Goal: Task Accomplishment & Management: Use online tool/utility

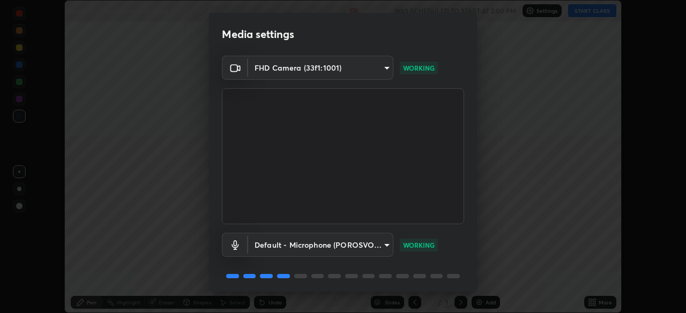
scroll to position [38, 0]
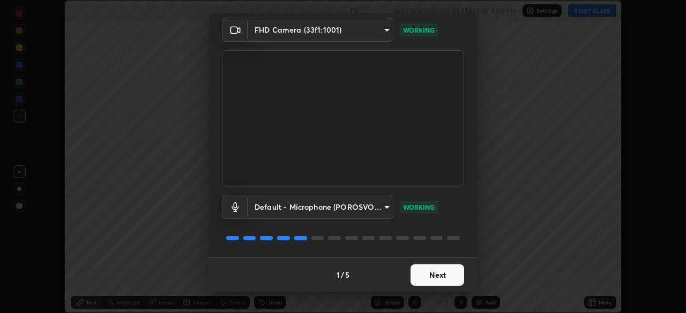
click at [437, 274] on button "Next" at bounding box center [437, 275] width 54 height 21
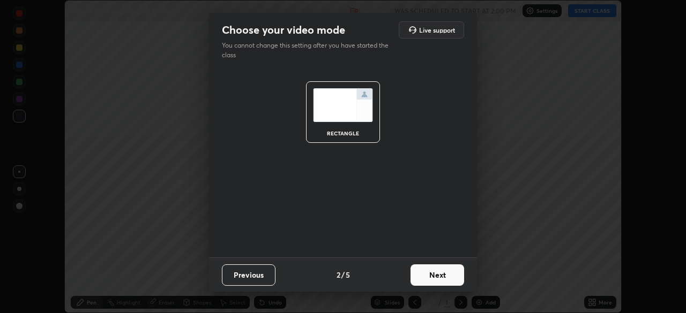
click at [437, 273] on button "Next" at bounding box center [437, 275] width 54 height 21
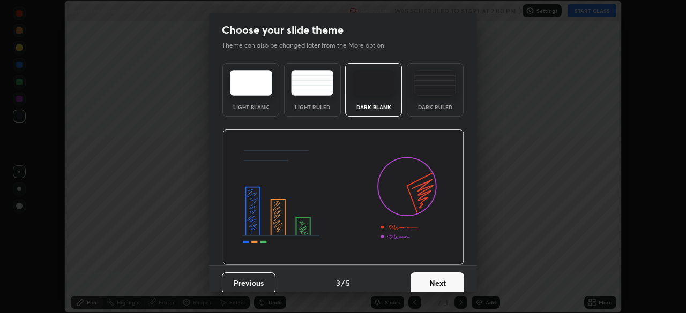
scroll to position [8, 0]
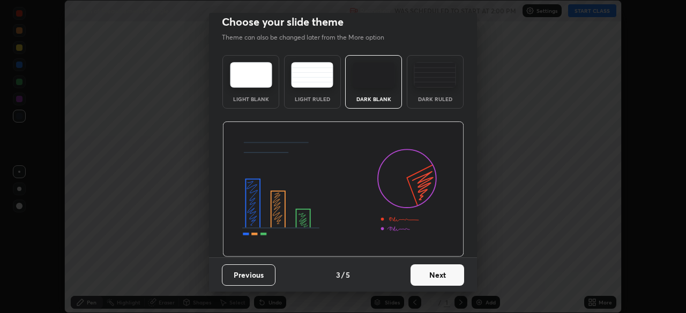
click at [443, 276] on button "Next" at bounding box center [437, 275] width 54 height 21
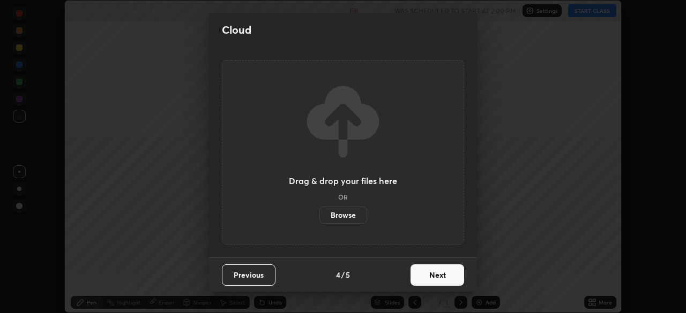
scroll to position [0, 0]
click at [439, 275] on button "Next" at bounding box center [437, 275] width 54 height 21
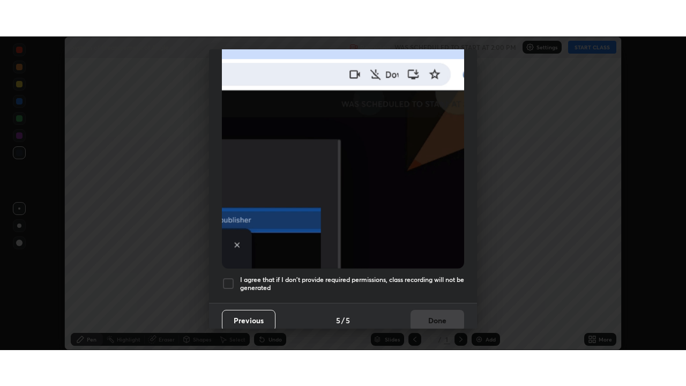
scroll to position [257, 0]
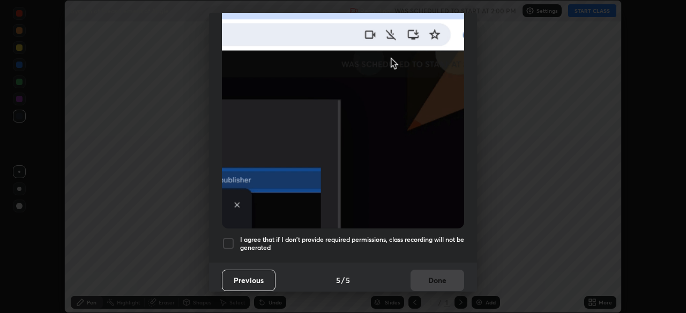
click at [408, 221] on img at bounding box center [343, 112] width 242 height 234
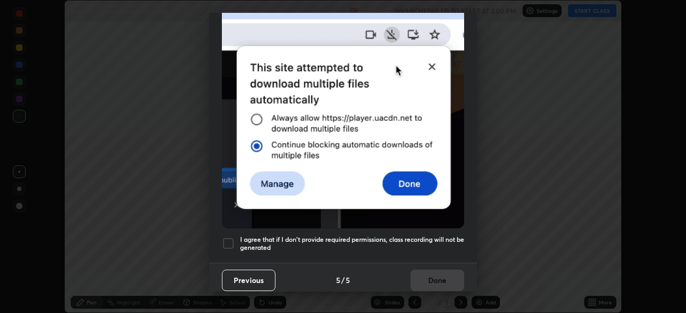
click at [236, 239] on div "I agree that if I don't provide required permissions, class recording will not …" at bounding box center [343, 243] width 242 height 13
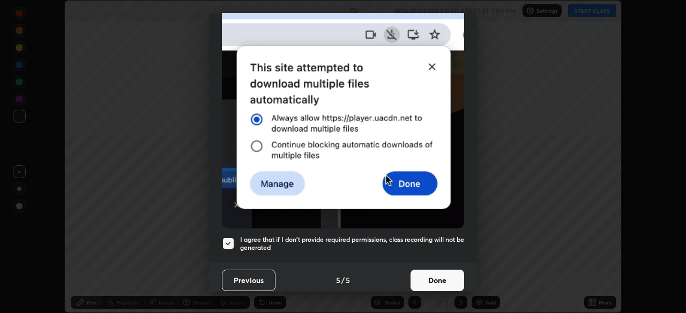
click at [444, 270] on button "Done" at bounding box center [437, 280] width 54 height 21
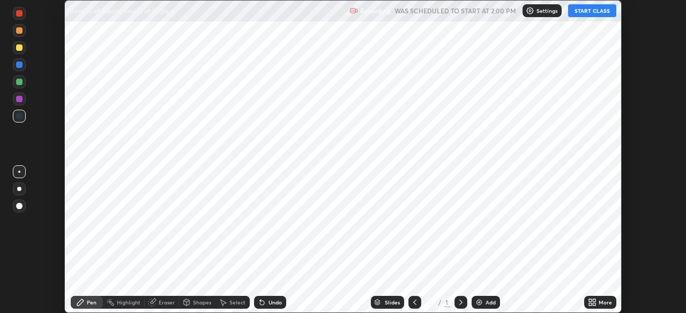
click at [590, 302] on icon at bounding box center [590, 300] width 3 height 3
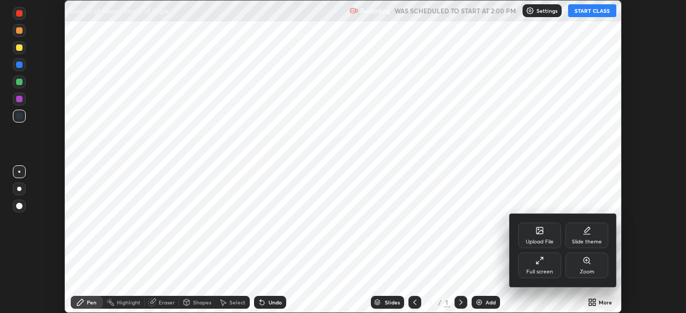
click at [581, 236] on div "Slide theme" at bounding box center [586, 236] width 43 height 26
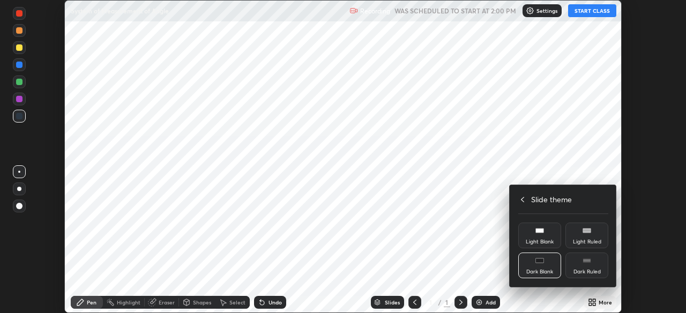
click at [544, 264] on div "Dark Blank" at bounding box center [539, 266] width 43 height 26
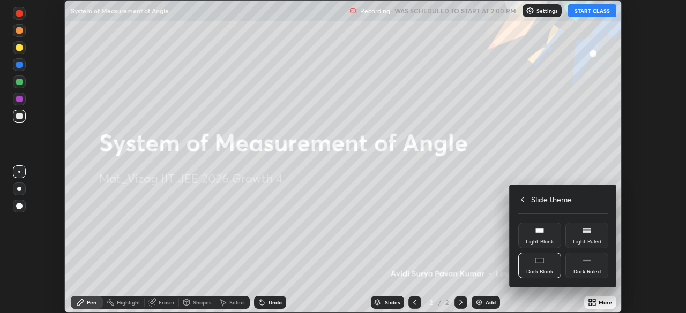
click at [485, 300] on div at bounding box center [343, 156] width 686 height 313
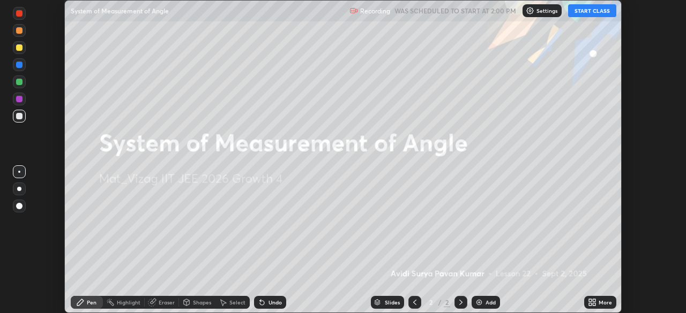
click at [487, 302] on div "Add" at bounding box center [490, 302] width 10 height 5
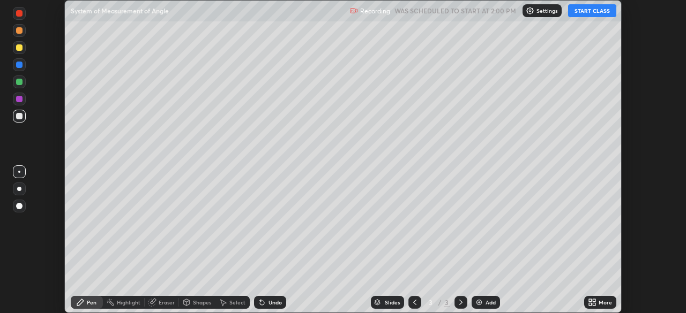
click at [593, 15] on button "START CLASS" at bounding box center [592, 10] width 48 height 13
click at [593, 300] on icon at bounding box center [593, 300] width 3 height 3
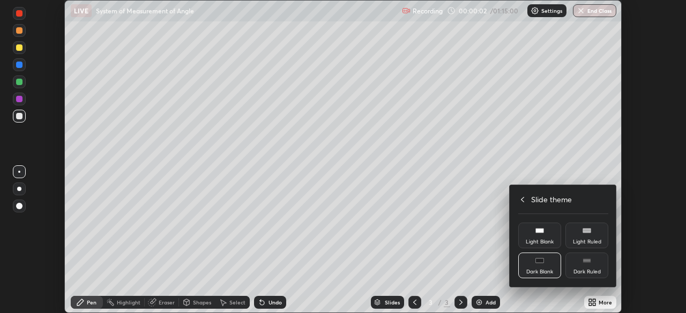
click at [518, 189] on div "Slide theme Light Blank Light Ruled Dark Blank Dark Ruled" at bounding box center [562, 236] width 107 height 102
click at [599, 304] on div at bounding box center [343, 156] width 686 height 313
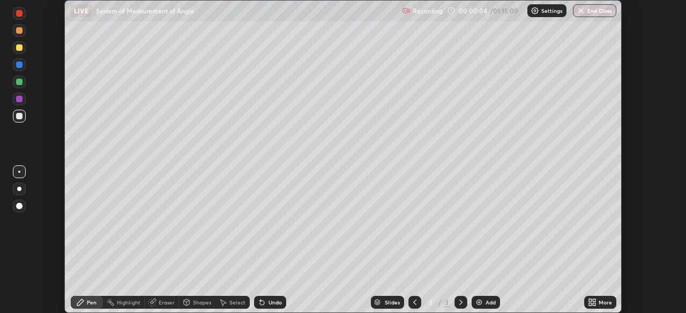
click at [593, 300] on icon at bounding box center [593, 300] width 3 height 3
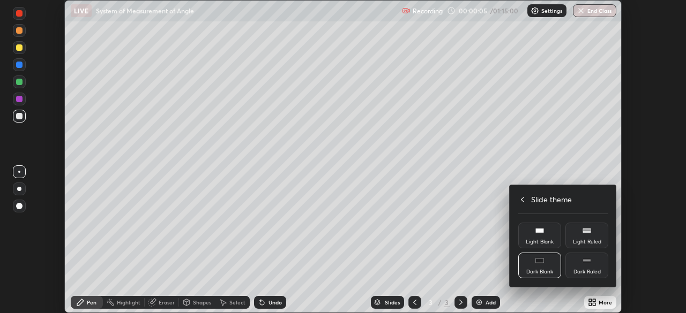
click at [523, 199] on icon at bounding box center [522, 199] width 9 height 9
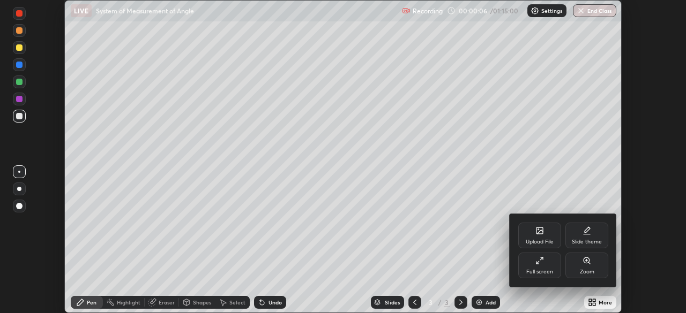
click at [541, 265] on div "Full screen" at bounding box center [539, 266] width 43 height 26
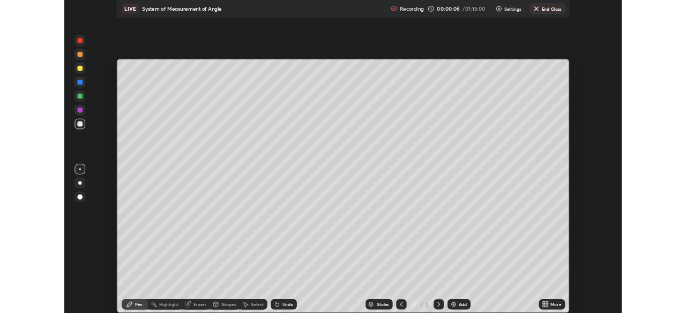
scroll to position [386, 686]
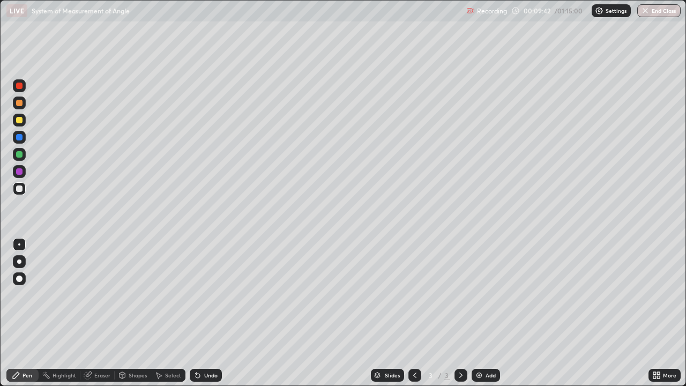
click at [100, 313] on div "Eraser" at bounding box center [97, 374] width 34 height 13
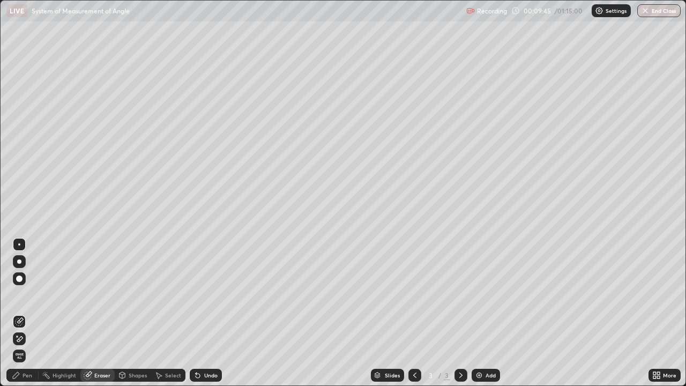
click at [27, 313] on div "Pen" at bounding box center [27, 374] width 10 height 5
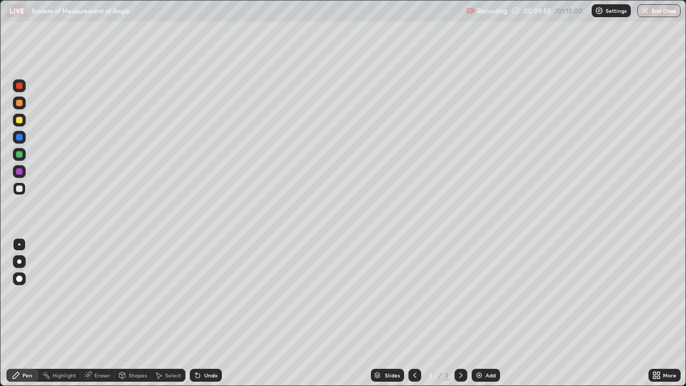
click at [103, 313] on div "Eraser" at bounding box center [102, 374] width 16 height 5
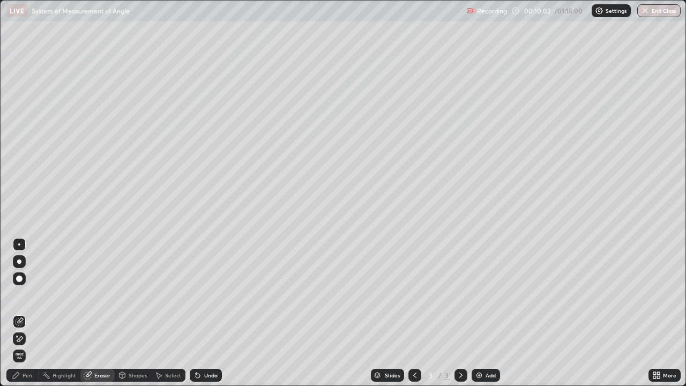
click at [27, 313] on div "Pen" at bounding box center [27, 374] width 10 height 5
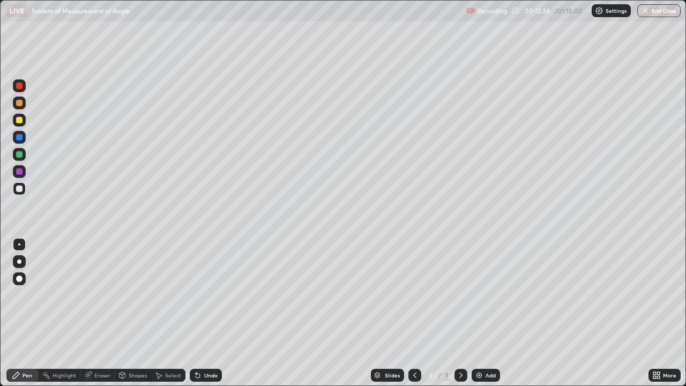
click at [102, 313] on div "Eraser" at bounding box center [102, 374] width 16 height 5
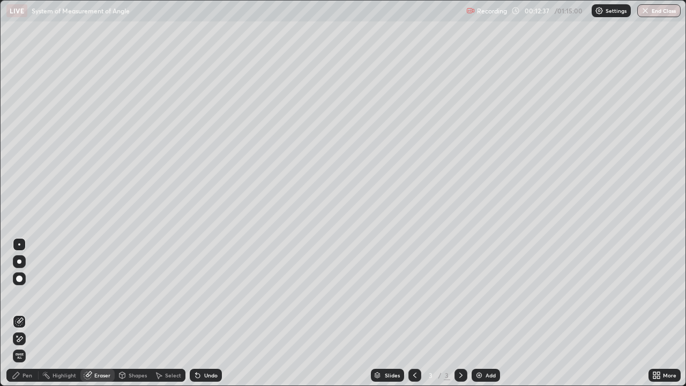
click at [19, 313] on icon at bounding box center [16, 375] width 9 height 9
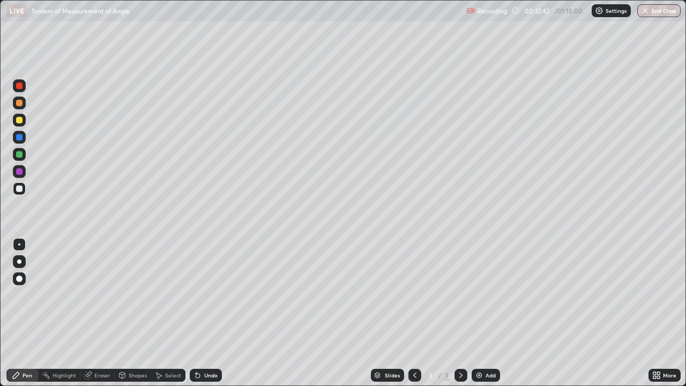
click at [102, 313] on div "Eraser" at bounding box center [97, 374] width 34 height 13
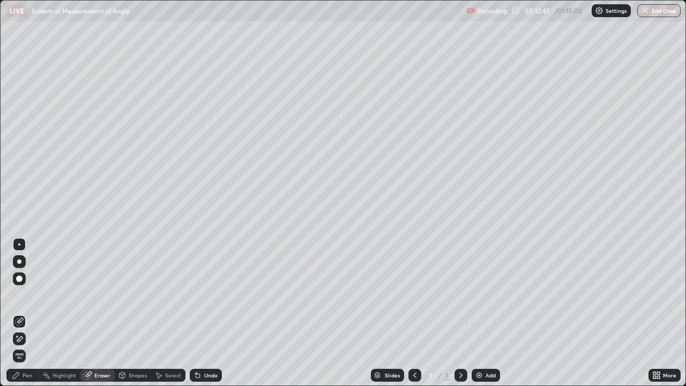
click at [18, 313] on icon at bounding box center [16, 375] width 9 height 9
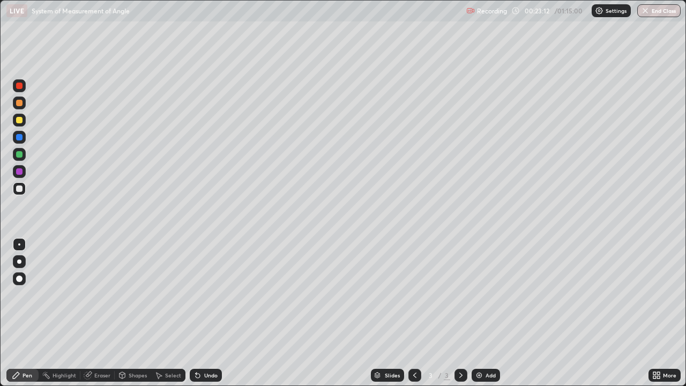
click at [484, 313] on div "Add" at bounding box center [485, 374] width 28 height 13
click at [94, 313] on div "Eraser" at bounding box center [102, 374] width 16 height 5
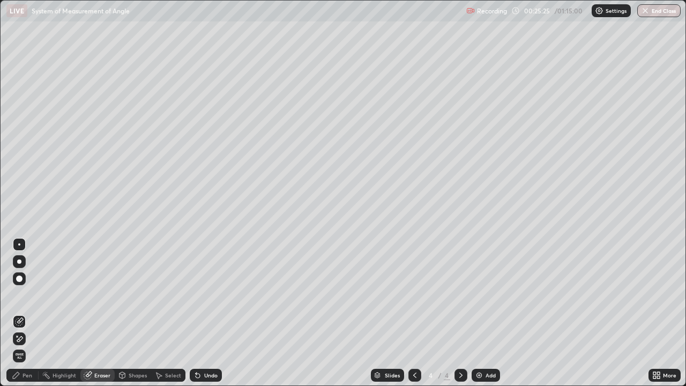
click at [26, 313] on div "Pen" at bounding box center [27, 374] width 10 height 5
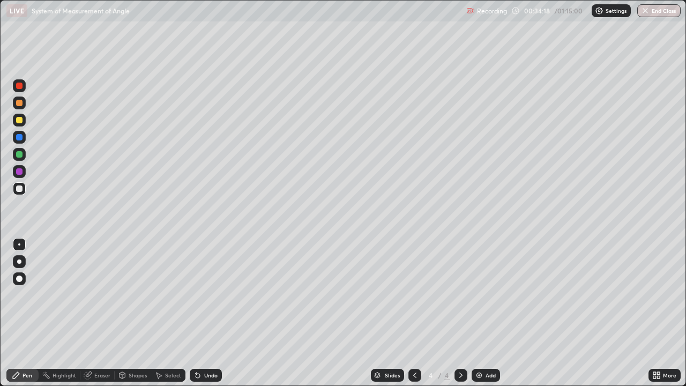
click at [178, 313] on div "Select" at bounding box center [168, 374] width 34 height 13
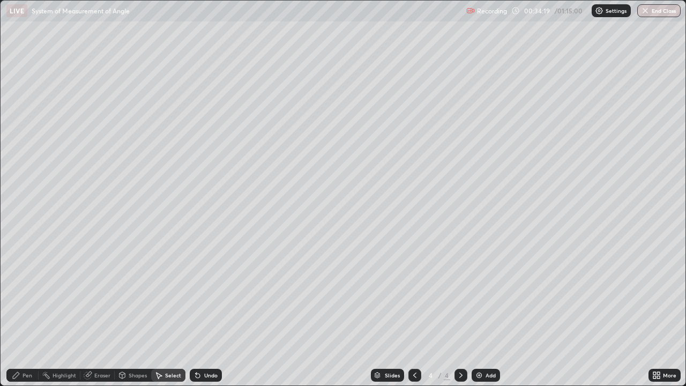
click at [179, 313] on div "Select" at bounding box center [173, 374] width 16 height 5
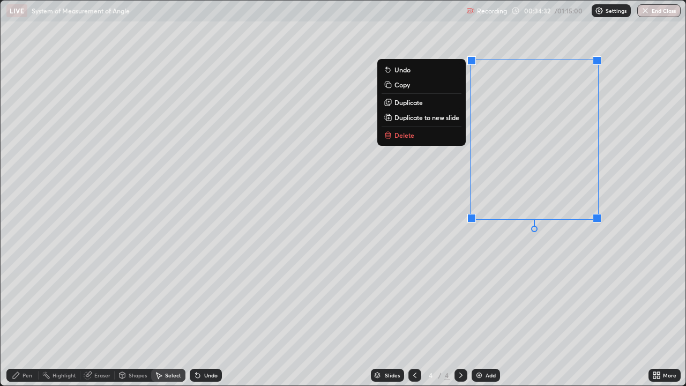
click at [414, 138] on button "Delete" at bounding box center [421, 135] width 80 height 13
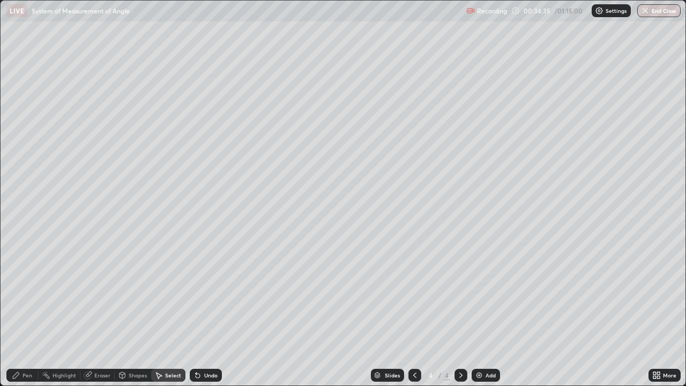
click at [18, 313] on icon at bounding box center [16, 375] width 9 height 9
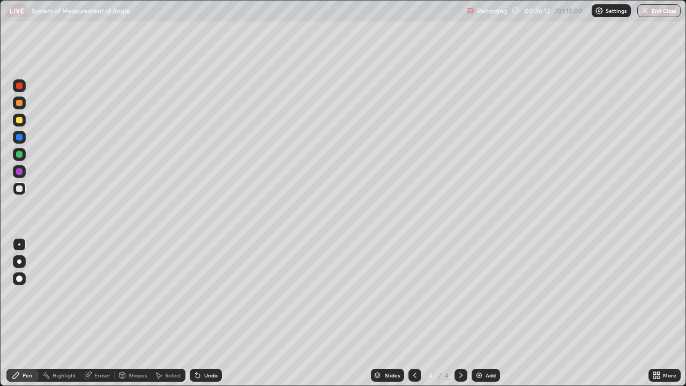
click at [86, 313] on icon at bounding box center [87, 375] width 7 height 7
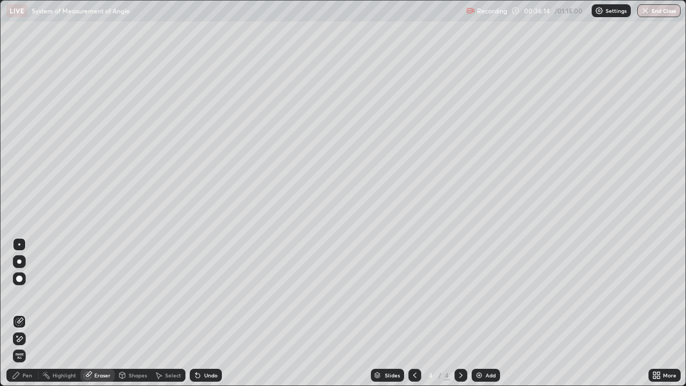
click at [28, 313] on div "Pen" at bounding box center [27, 374] width 10 height 5
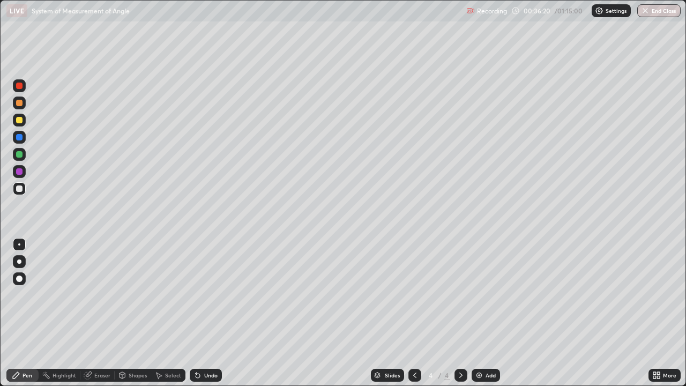
click at [88, 313] on icon at bounding box center [87, 375] width 7 height 7
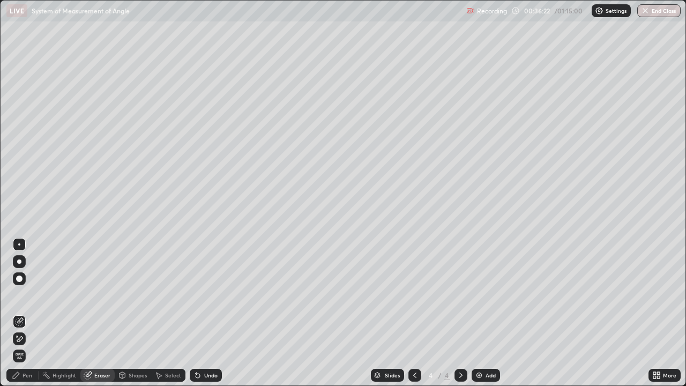
click at [18, 313] on div "Pen" at bounding box center [22, 374] width 32 height 13
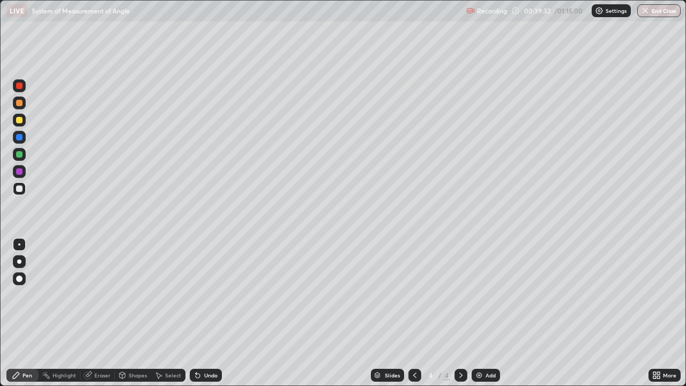
click at [482, 313] on img at bounding box center [479, 375] width 9 height 9
click at [413, 313] on icon at bounding box center [414, 375] width 9 height 9
click at [460, 313] on icon at bounding box center [460, 375] width 9 height 9
click at [414, 313] on icon at bounding box center [414, 375] width 9 height 9
click at [460, 313] on div at bounding box center [460, 374] width 13 height 13
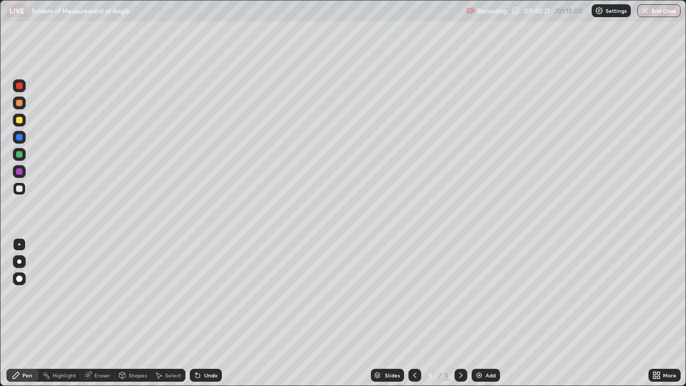
click at [97, 313] on div "Eraser" at bounding box center [102, 374] width 16 height 5
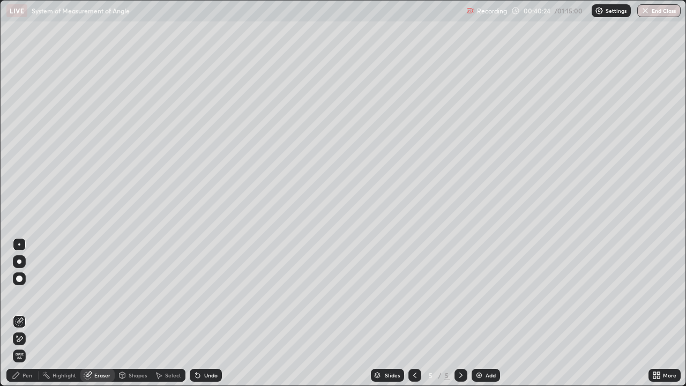
click at [26, 313] on div "Pen" at bounding box center [27, 374] width 10 height 5
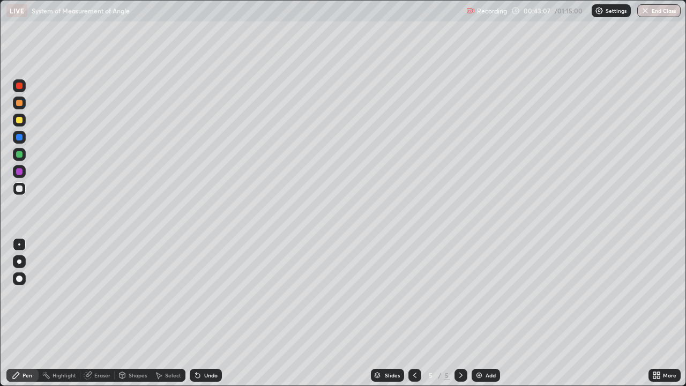
click at [412, 313] on icon at bounding box center [414, 375] width 9 height 9
click at [460, 313] on icon at bounding box center [460, 375] width 9 height 9
click at [458, 313] on icon at bounding box center [460, 375] width 9 height 9
click at [485, 313] on div "Add" at bounding box center [490, 374] width 10 height 5
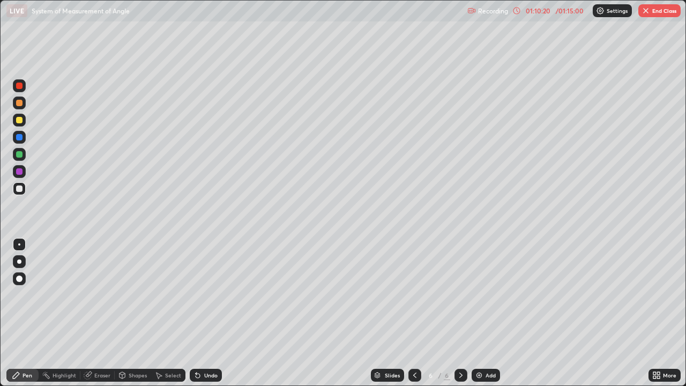
click at [671, 15] on button "End Class" at bounding box center [659, 10] width 42 height 13
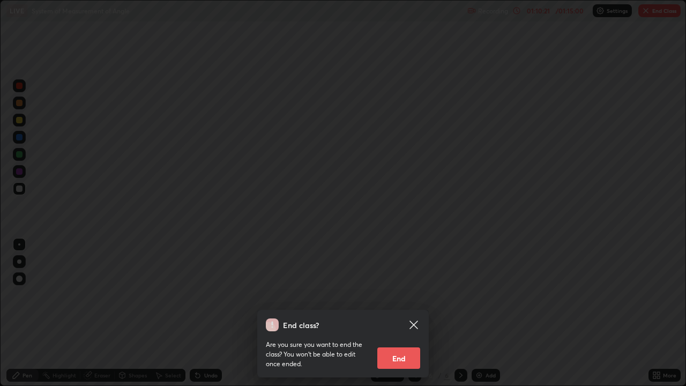
click at [404, 313] on button "End" at bounding box center [398, 357] width 43 height 21
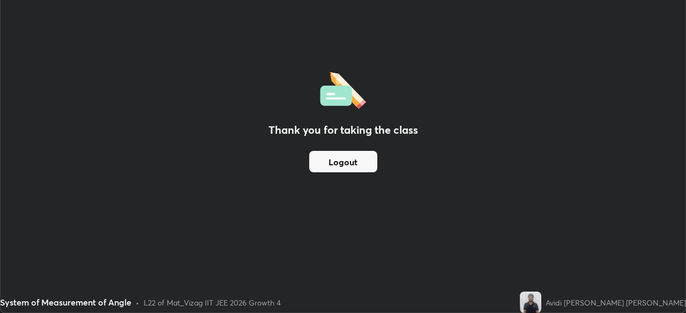
scroll to position [53246, 52874]
